Goal: Task Accomplishment & Management: Manage account settings

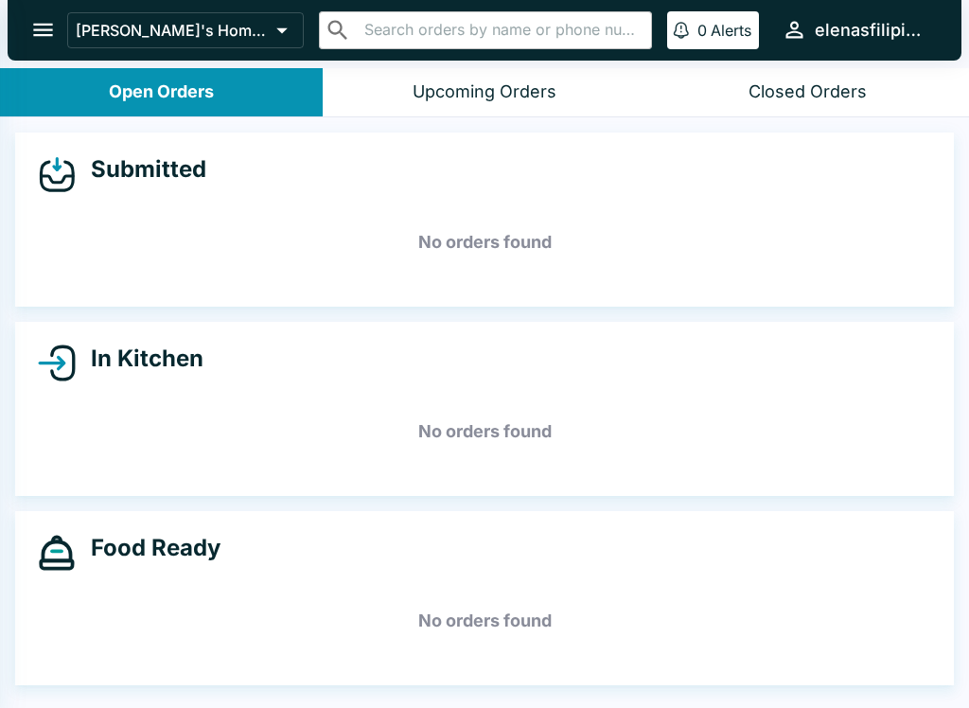
select select "03:00"
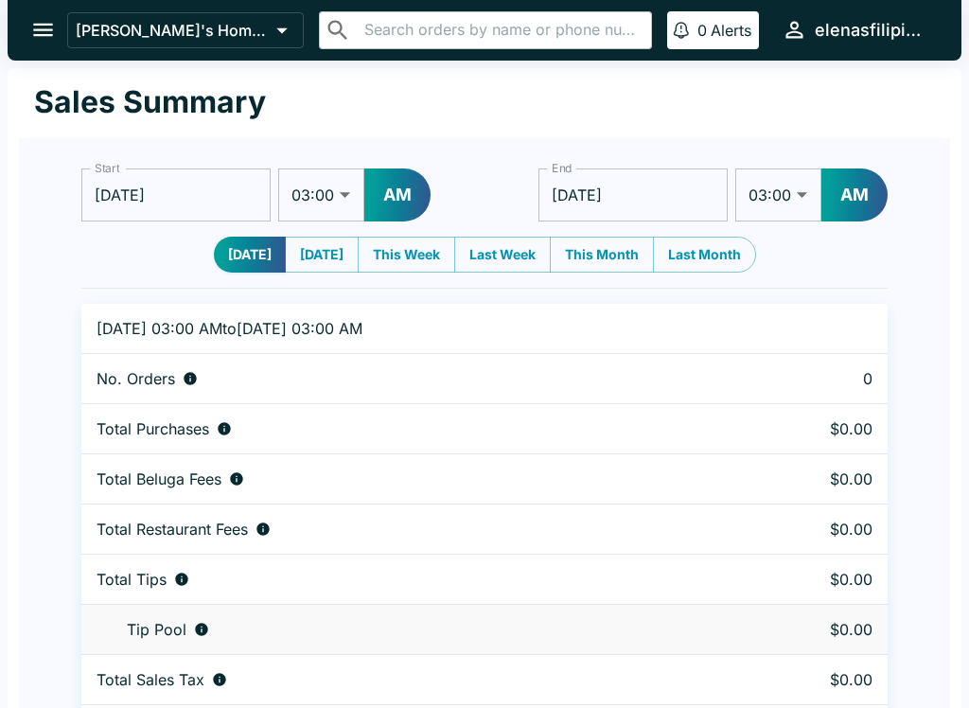
click at [26, 43] on button "open drawer" at bounding box center [43, 30] width 48 height 48
click at [41, 15] on button "open drawer" at bounding box center [43, 30] width 48 height 48
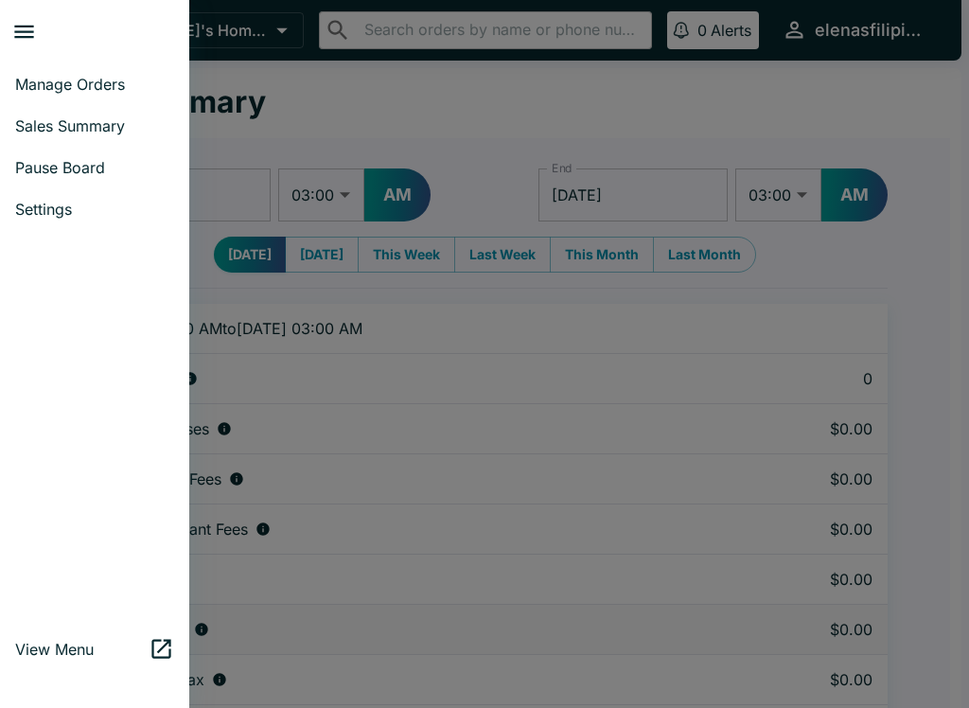
click at [37, 97] on link "Manage Orders" at bounding box center [94, 84] width 189 height 42
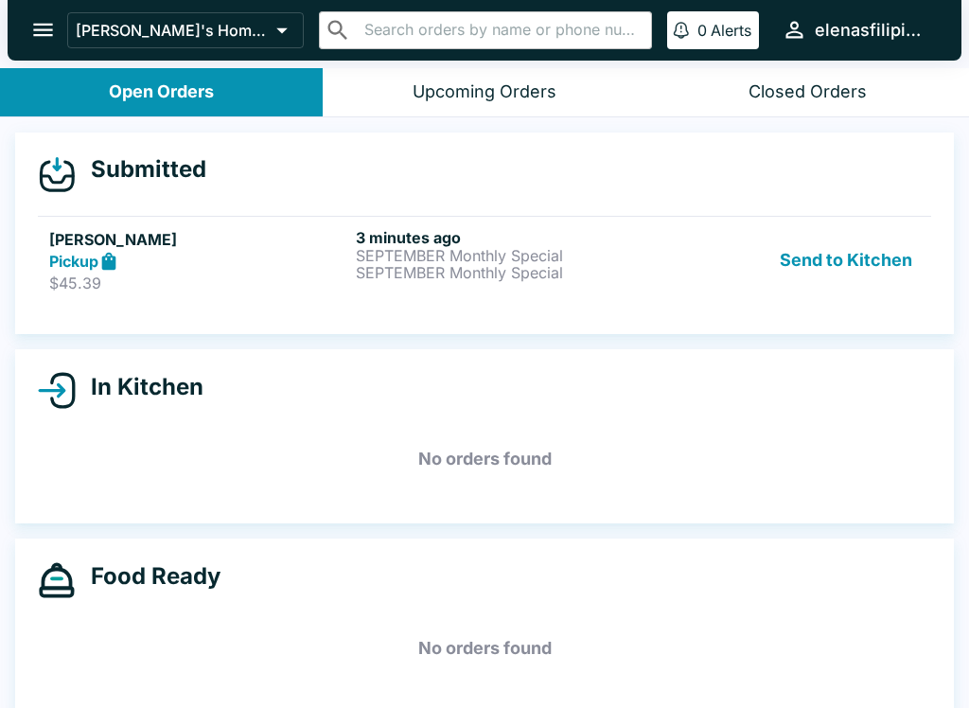
click at [634, 262] on p "SEPTEMBER Monthly Special" at bounding box center [505, 255] width 299 height 17
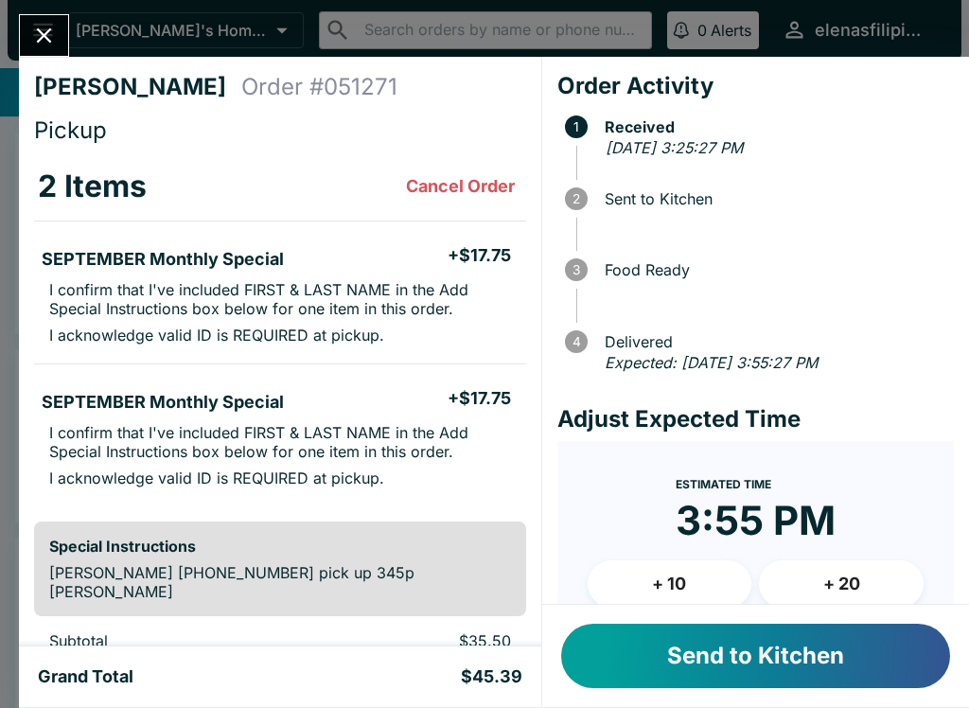
click at [274, 269] on h5 "SEPTEMBER Monthly Special" at bounding box center [163, 259] width 242 height 23
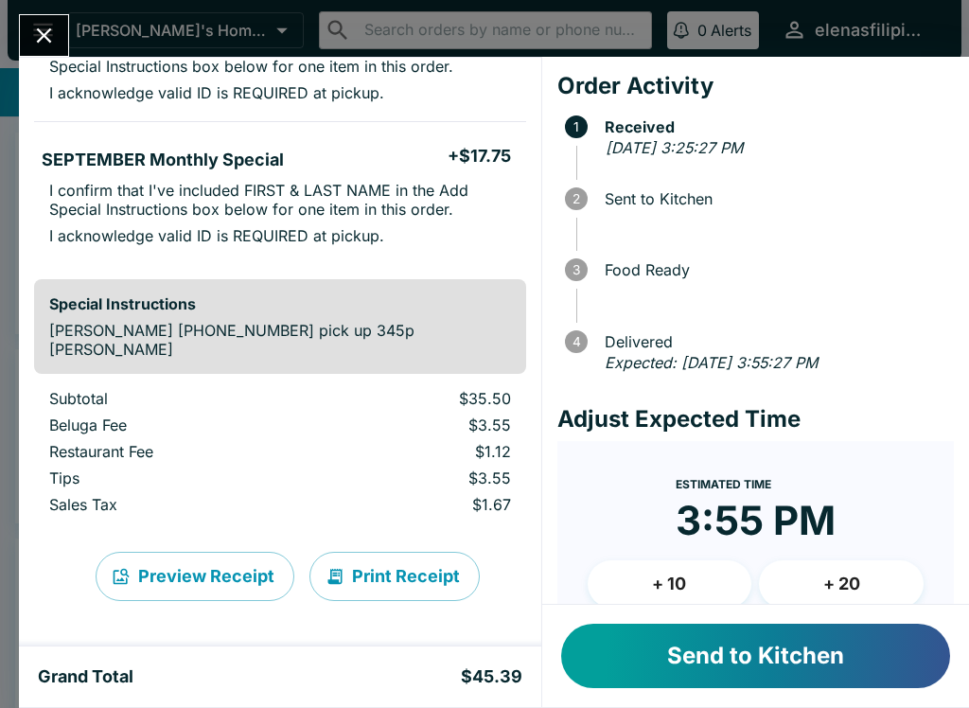
scroll to position [243, 0]
click at [616, 663] on button "Send to Kitchen" at bounding box center [755, 656] width 389 height 64
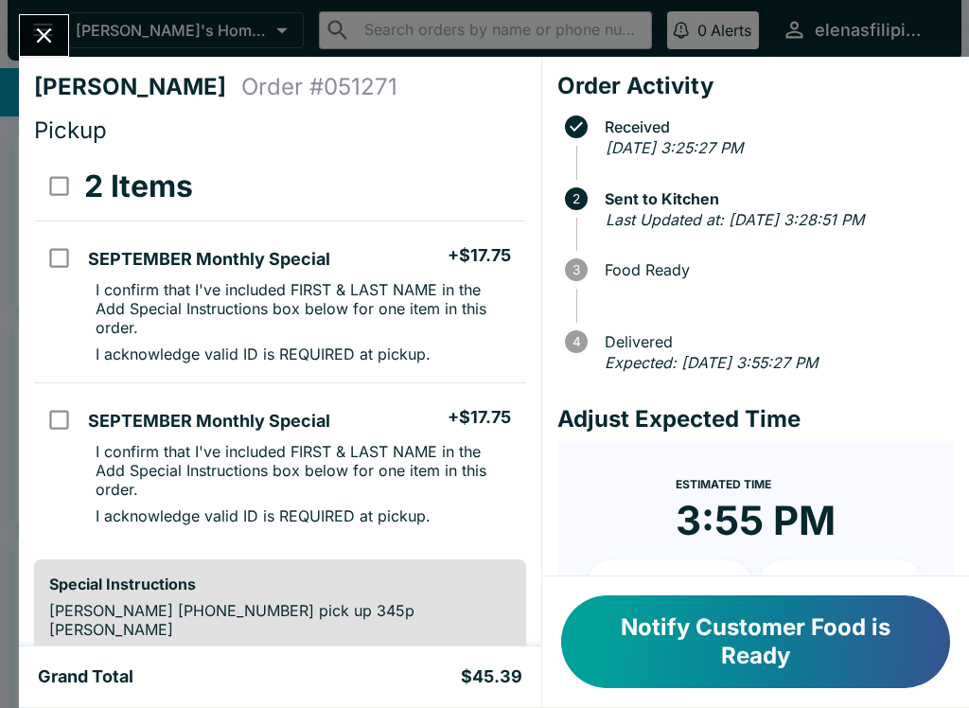
scroll to position [0, 0]
click at [622, 702] on div "Notify Customer Food is Ready" at bounding box center [755, 641] width 427 height 131
click at [661, 701] on div "Notify Customer Food is Ready" at bounding box center [755, 641] width 427 height 131
click at [644, 658] on button "Notify Customer Food is Ready" at bounding box center [755, 641] width 389 height 93
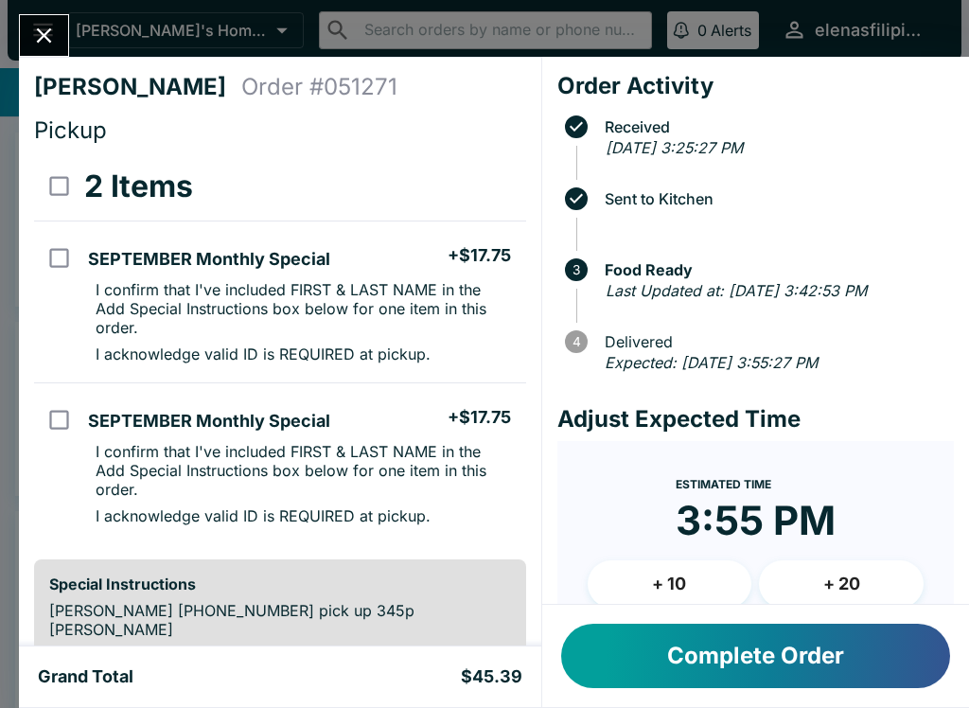
click at [641, 657] on button "Complete Order" at bounding box center [755, 656] width 389 height 64
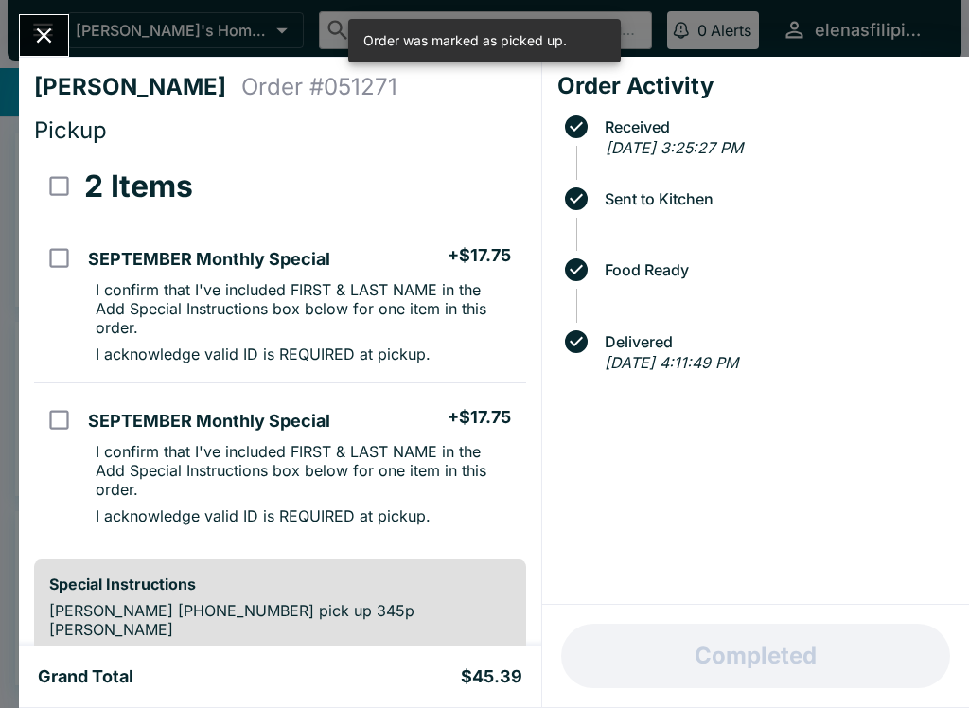
click at [30, 27] on button "Close" at bounding box center [44, 35] width 48 height 41
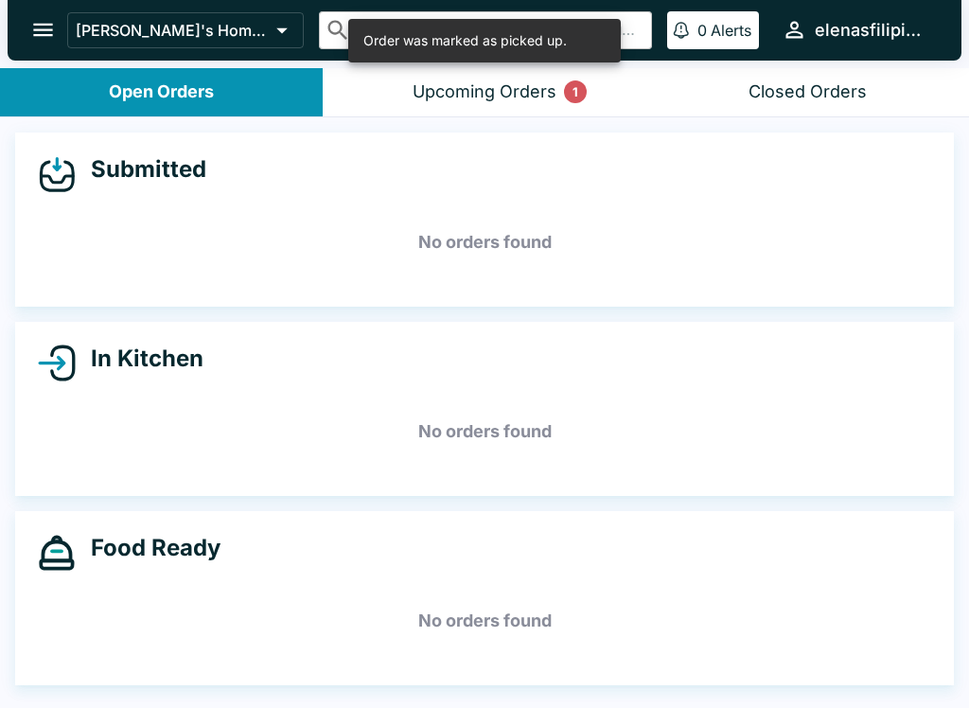
click at [529, 73] on button "Upcoming Orders 1" at bounding box center [484, 92] width 323 height 48
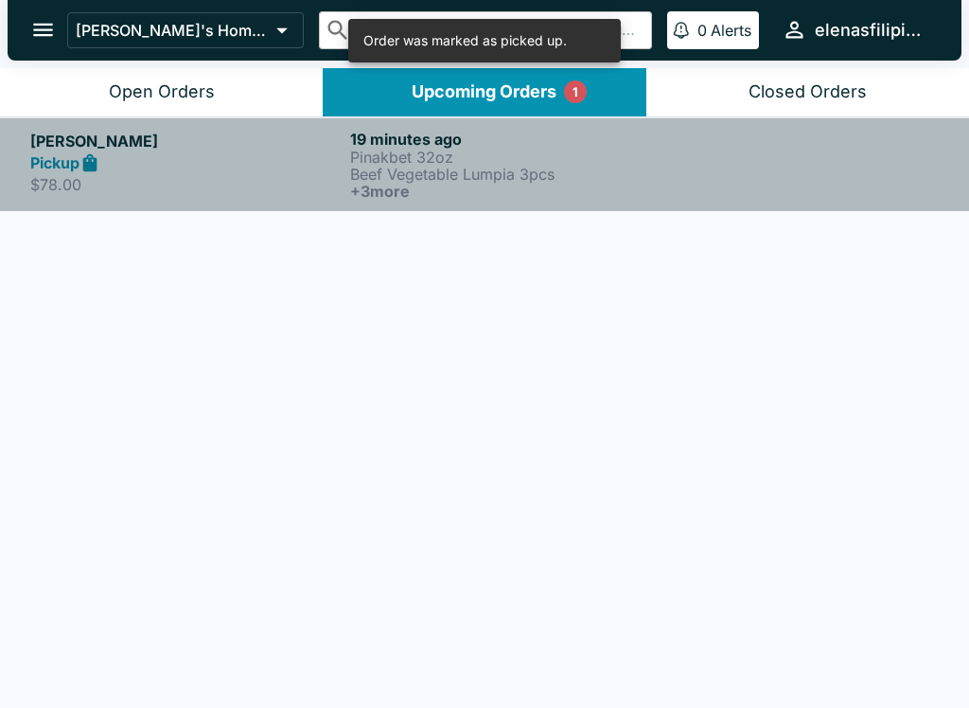
click at [381, 153] on p "Pinakbet 32oz" at bounding box center [506, 157] width 312 height 17
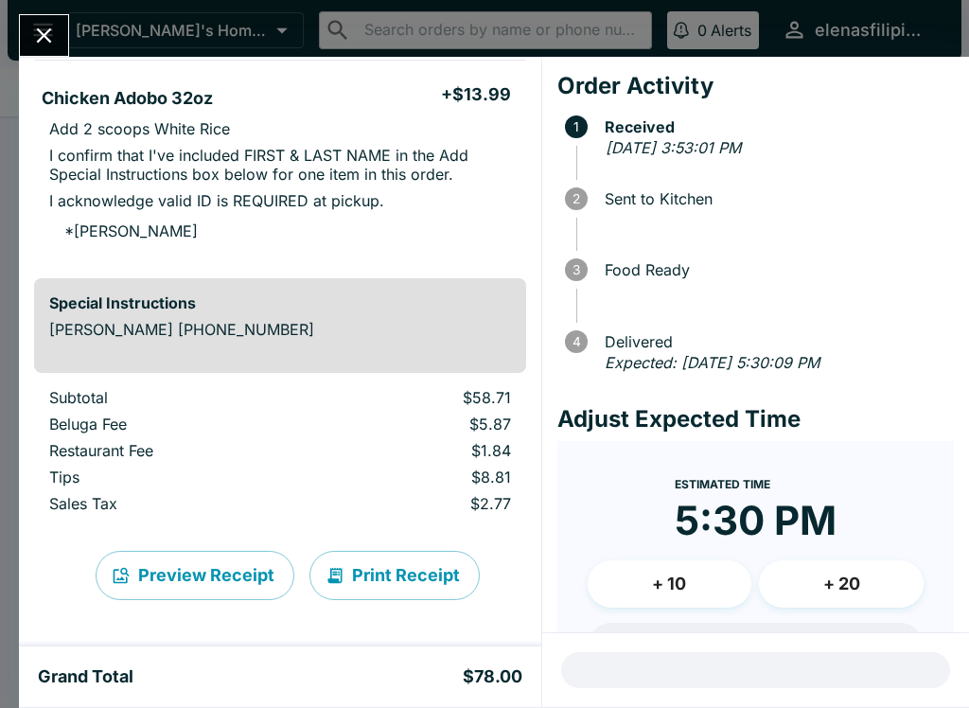
scroll to position [922, 0]
click at [31, 29] on icon "Close" at bounding box center [44, 36] width 26 height 26
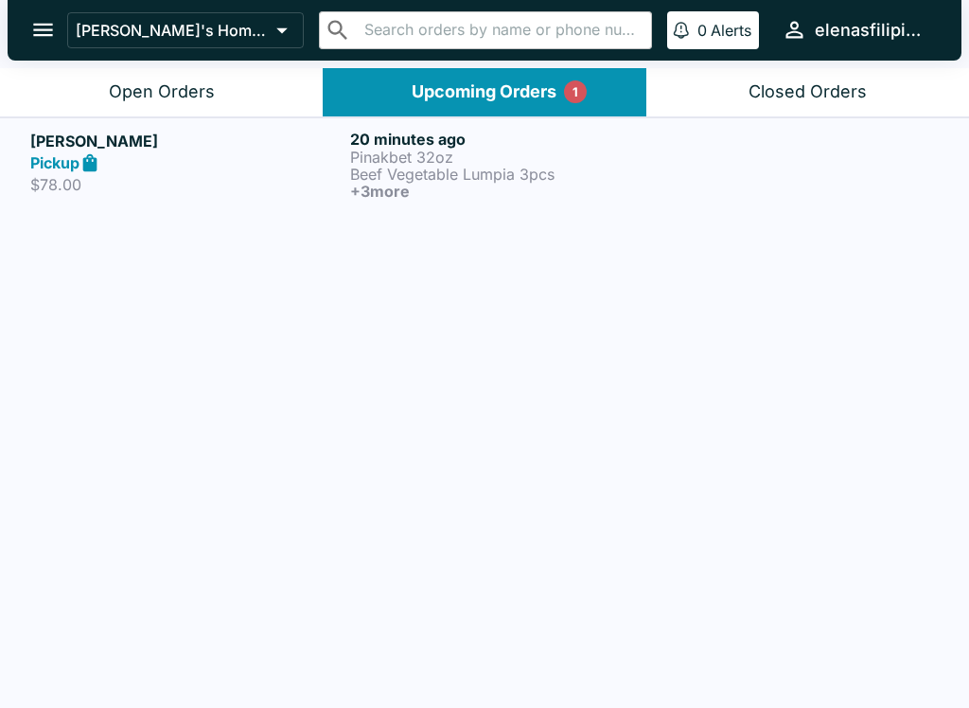
click at [155, 76] on button "Open Orders" at bounding box center [161, 92] width 323 height 48
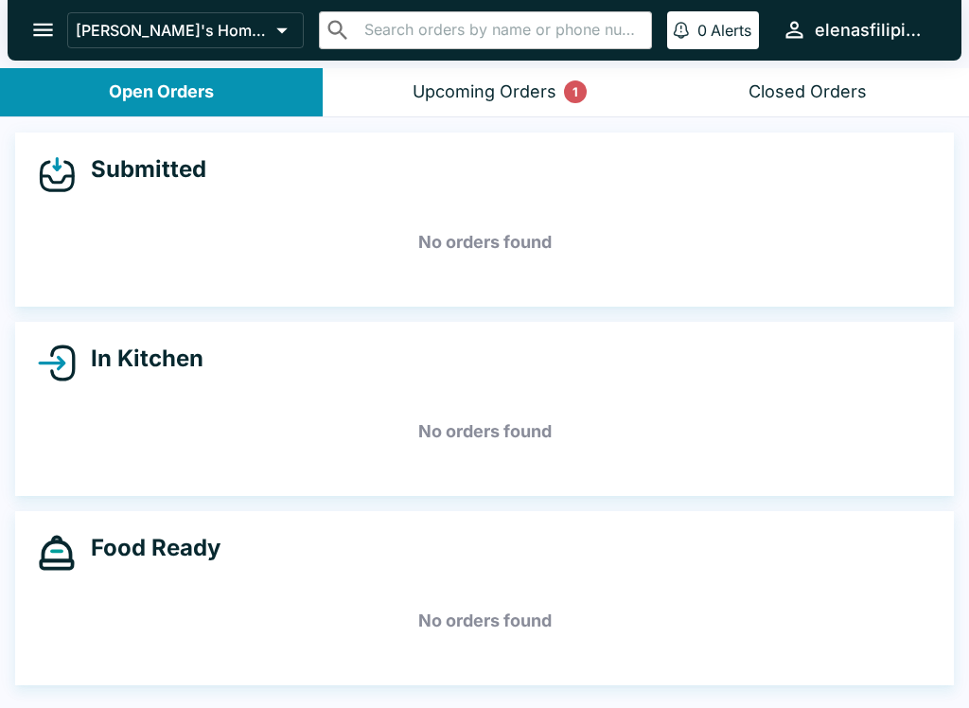
click at [494, 105] on button "Upcoming Orders 1" at bounding box center [484, 92] width 323 height 48
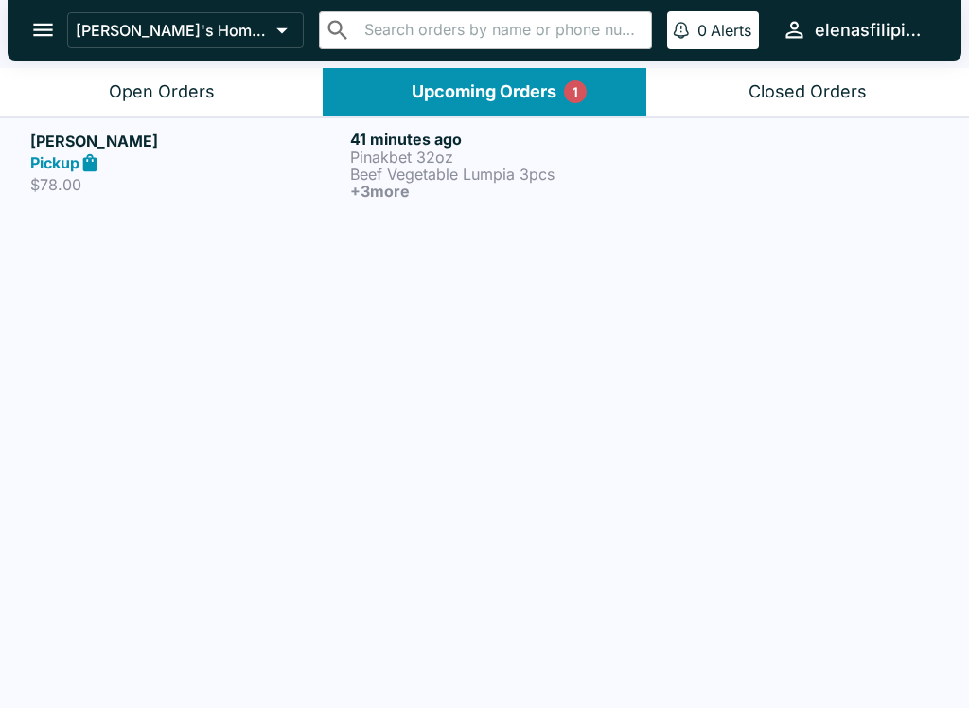
click at [121, 175] on p "$78.00" at bounding box center [186, 184] width 312 height 19
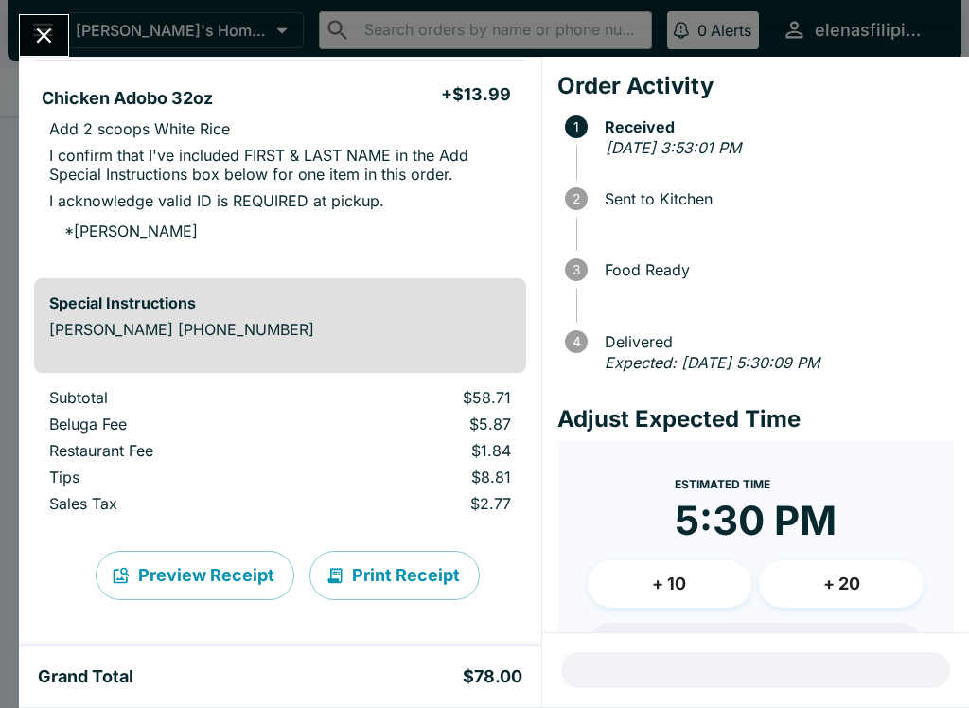
scroll to position [922, 0]
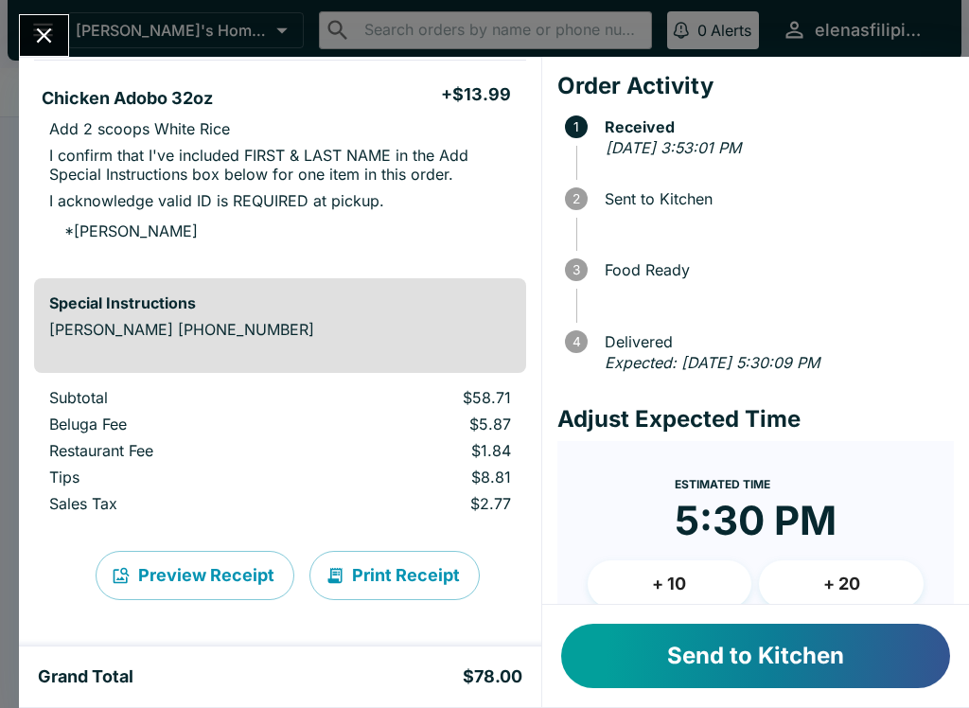
click at [39, 24] on icon "Close" at bounding box center [44, 36] width 26 height 26
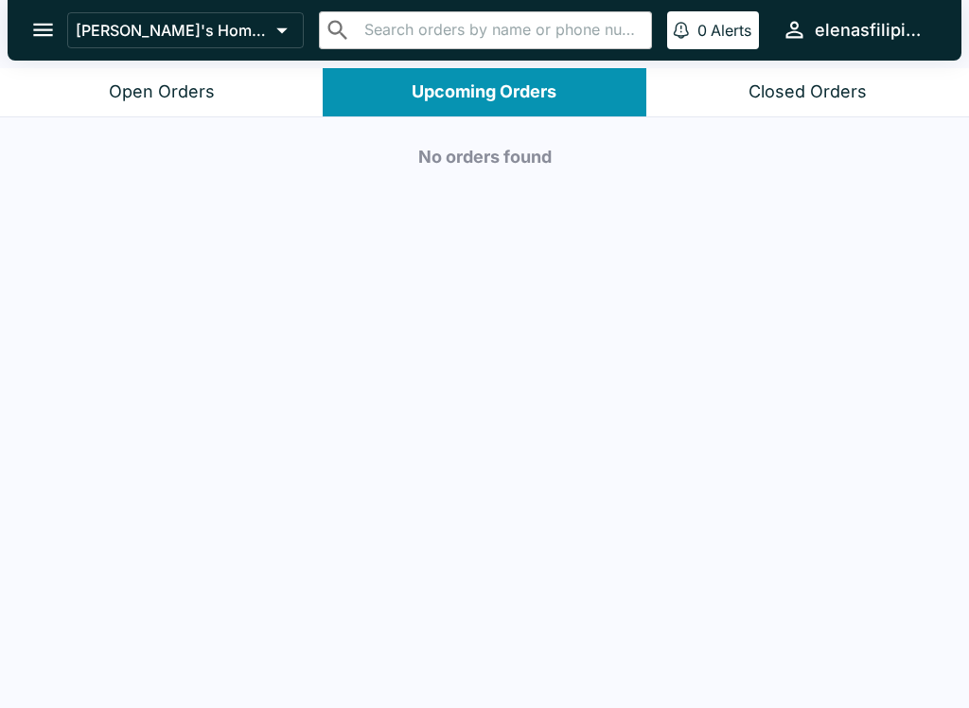
click at [200, 82] on div "Open Orders" at bounding box center [162, 92] width 106 height 22
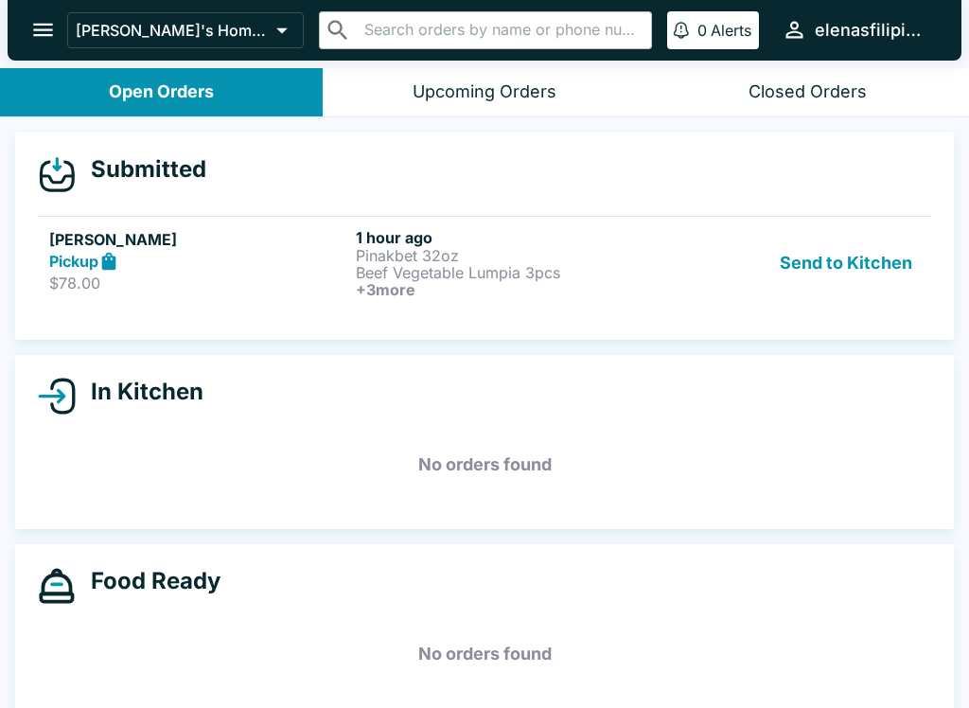
click at [272, 265] on div "Pickup" at bounding box center [198, 262] width 299 height 22
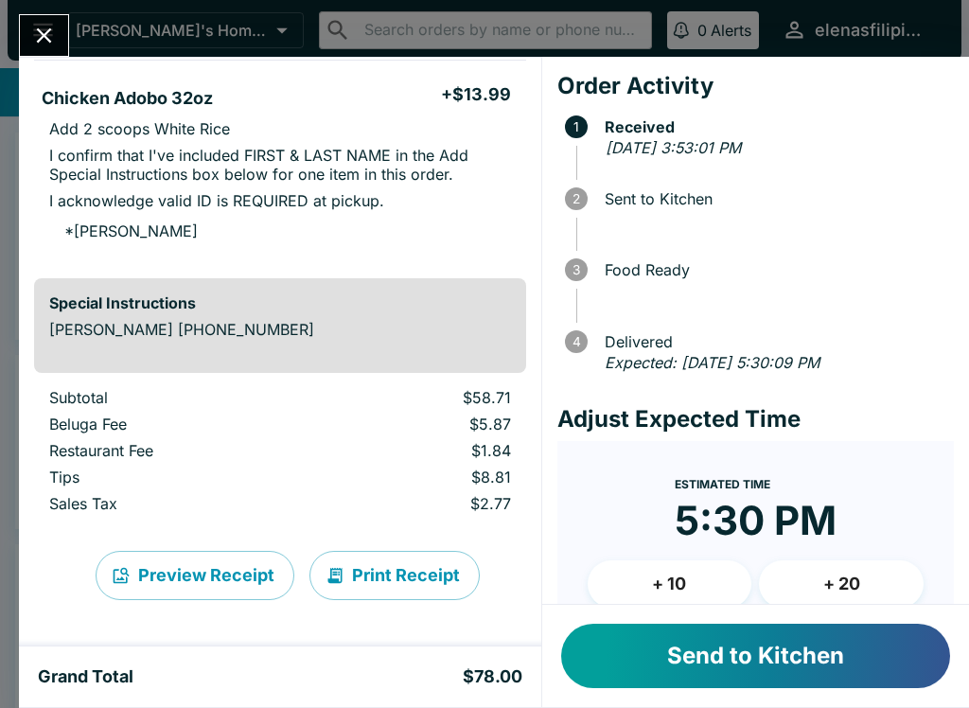
scroll to position [922, 0]
click at [745, 642] on button "Send to Kitchen" at bounding box center [755, 656] width 389 height 64
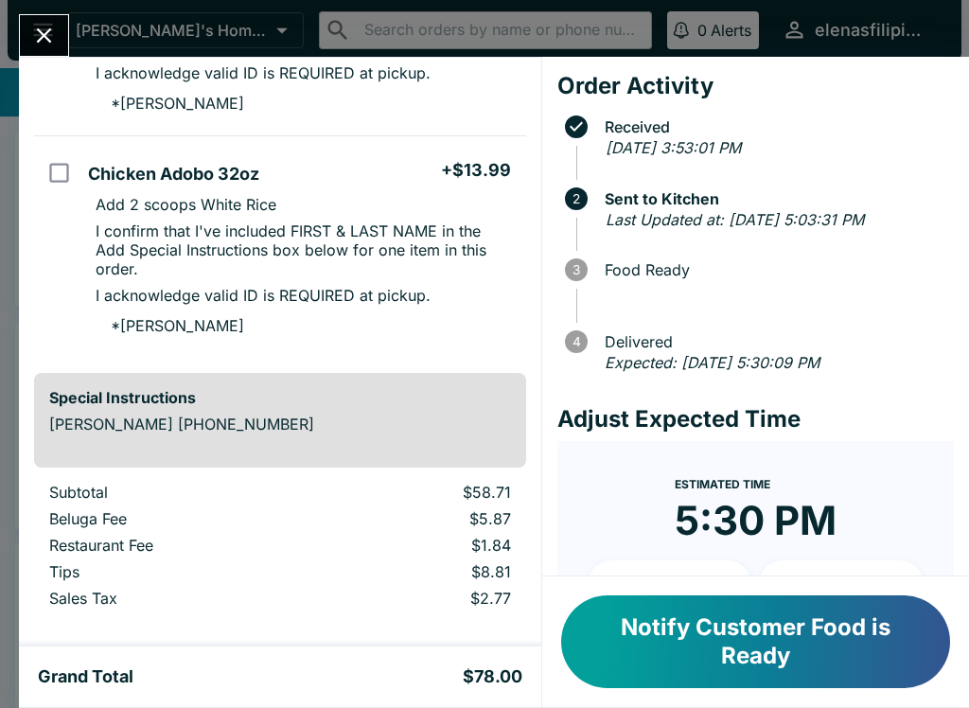
click at [811, 614] on button "Notify Customer Food is Ready" at bounding box center [755, 641] width 389 height 93
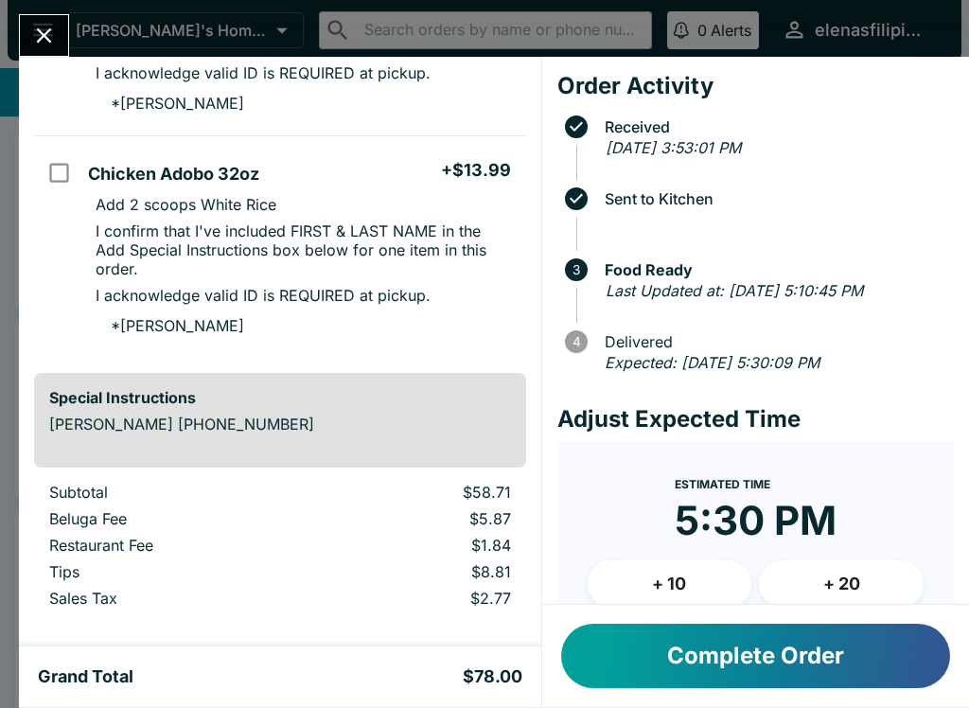
click at [766, 670] on button "Complete Order" at bounding box center [755, 656] width 389 height 64
